Goal: Information Seeking & Learning: Learn about a topic

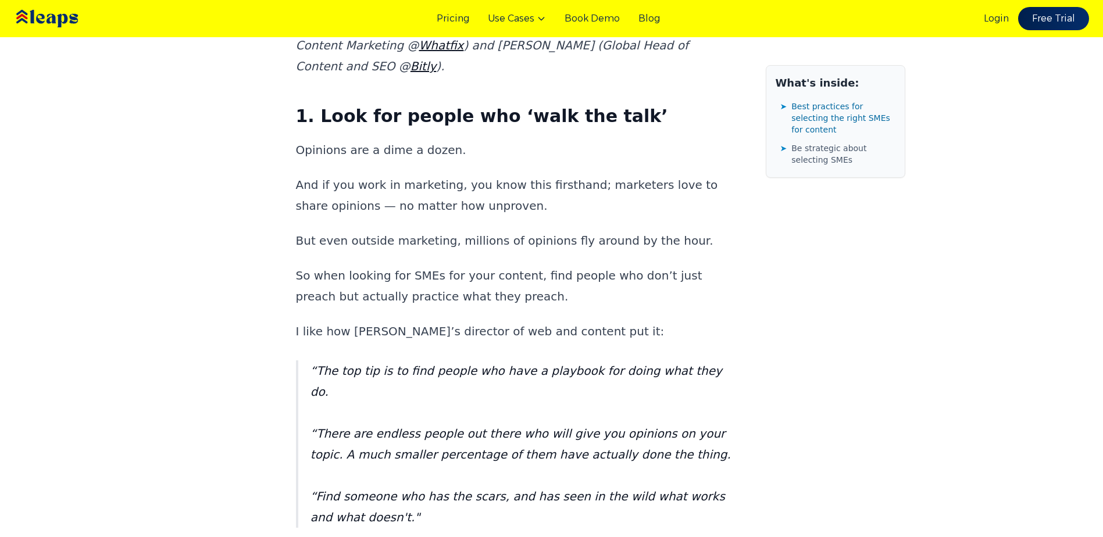
scroll to position [1047, 0]
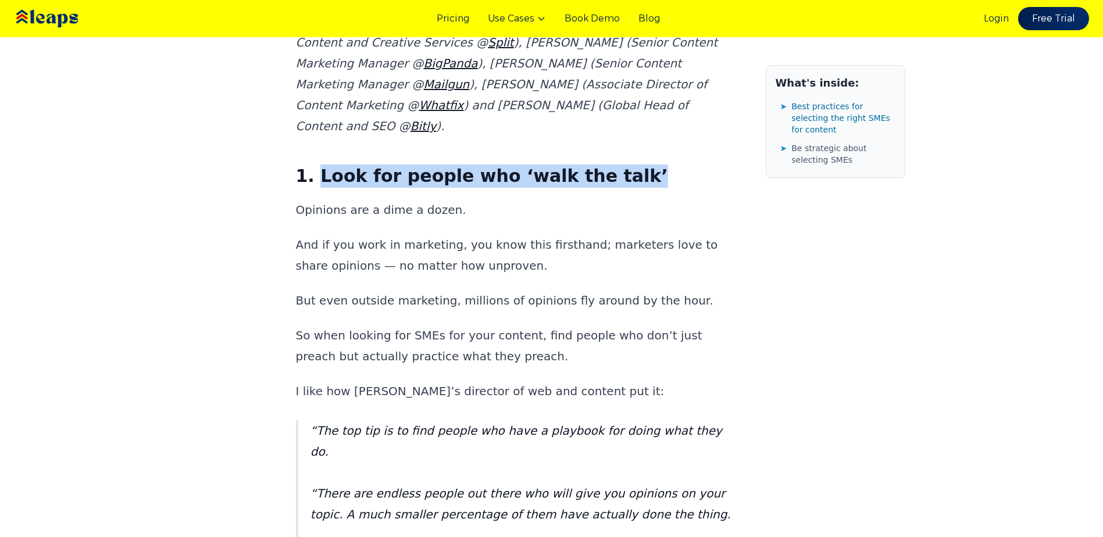
drag, startPoint x: 316, startPoint y: 133, endPoint x: 604, endPoint y: 141, distance: 288.6
click at [604, 166] on strong "1. Look for people who ‘walk the talk’" at bounding box center [482, 176] width 372 height 20
drag, startPoint x: 604, startPoint y: 141, endPoint x: 557, endPoint y: 133, distance: 48.5
copy strong "Look for people who ‘walk the talk’"
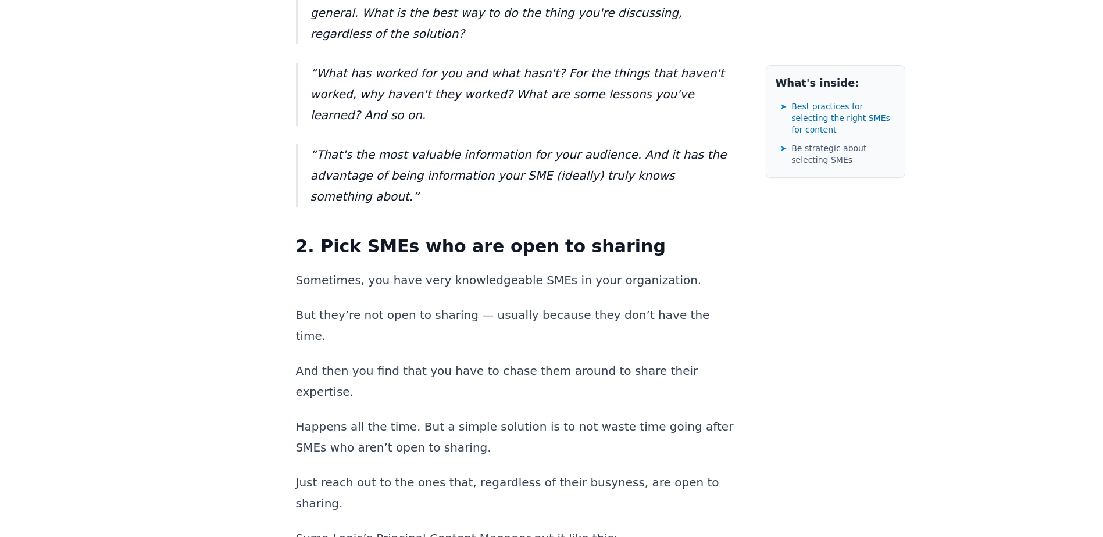
scroll to position [1861, 0]
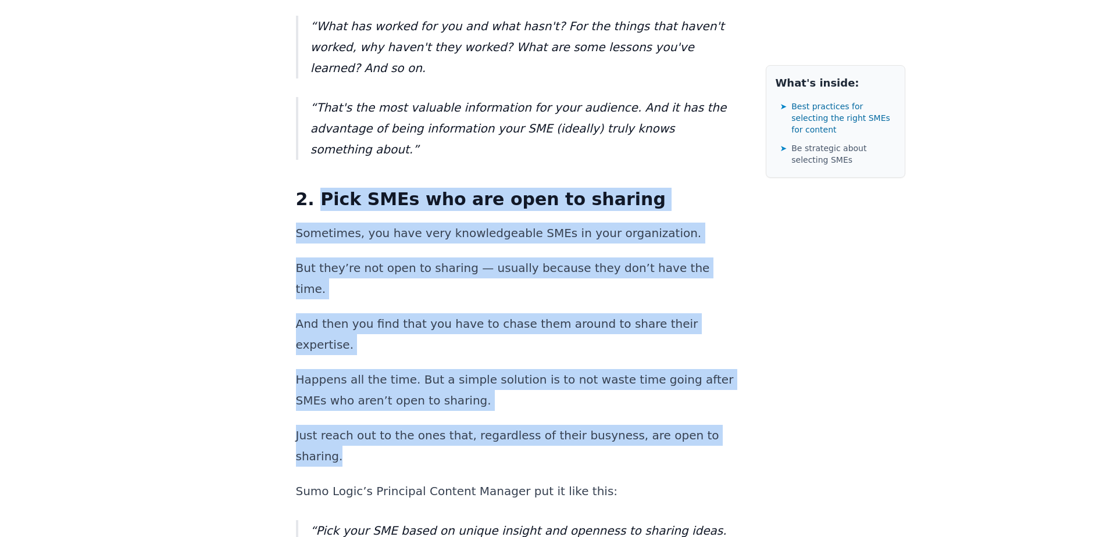
drag, startPoint x: 316, startPoint y: 69, endPoint x: 723, endPoint y: 270, distance: 454.2
copy div "Pick SMEs who are open to sharing Sometimes, you have very knowledgeable SMEs i…"
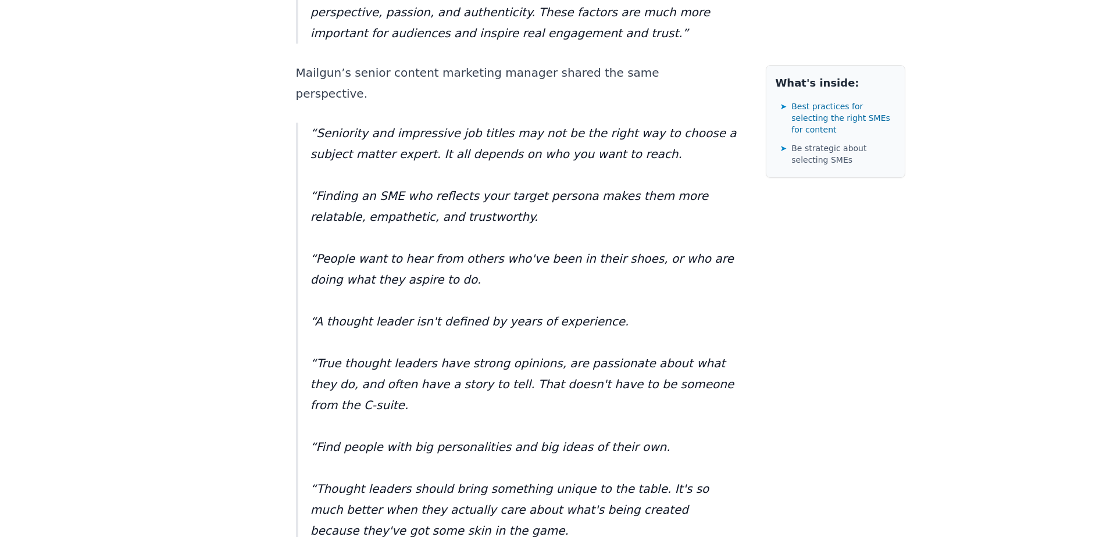
scroll to position [5584, 0]
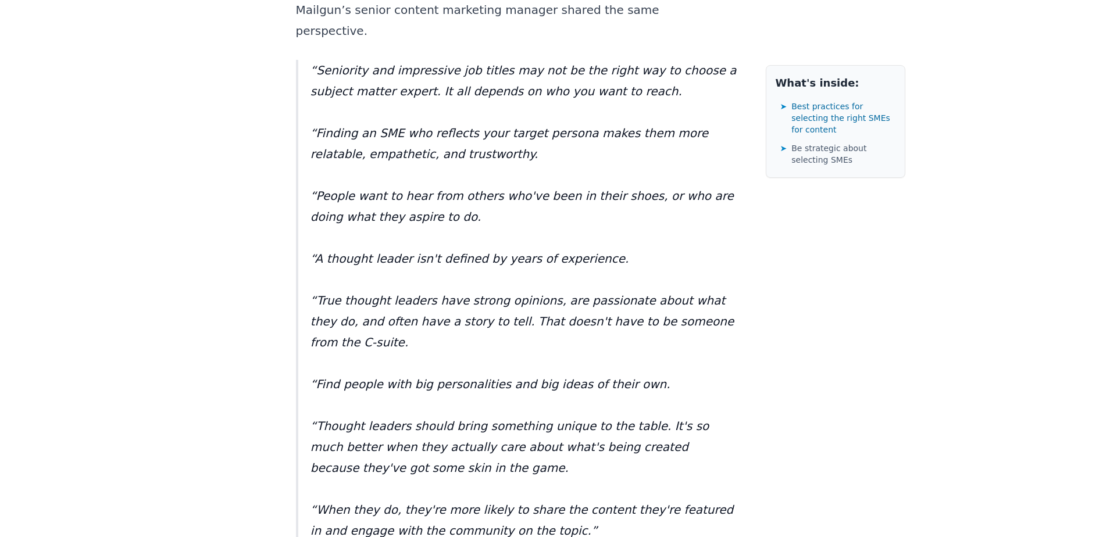
drag, startPoint x: 316, startPoint y: 96, endPoint x: 601, endPoint y: 93, distance: 285.6
copy strong "Identify SMEs with a track record"
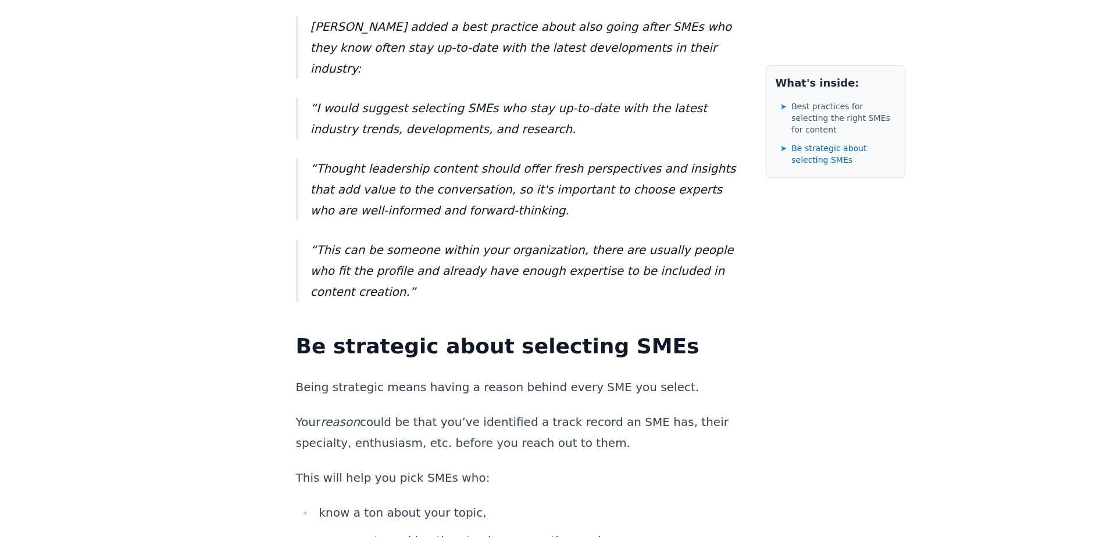
scroll to position [7107, 0]
